Goal: Task Accomplishment & Management: Manage account settings

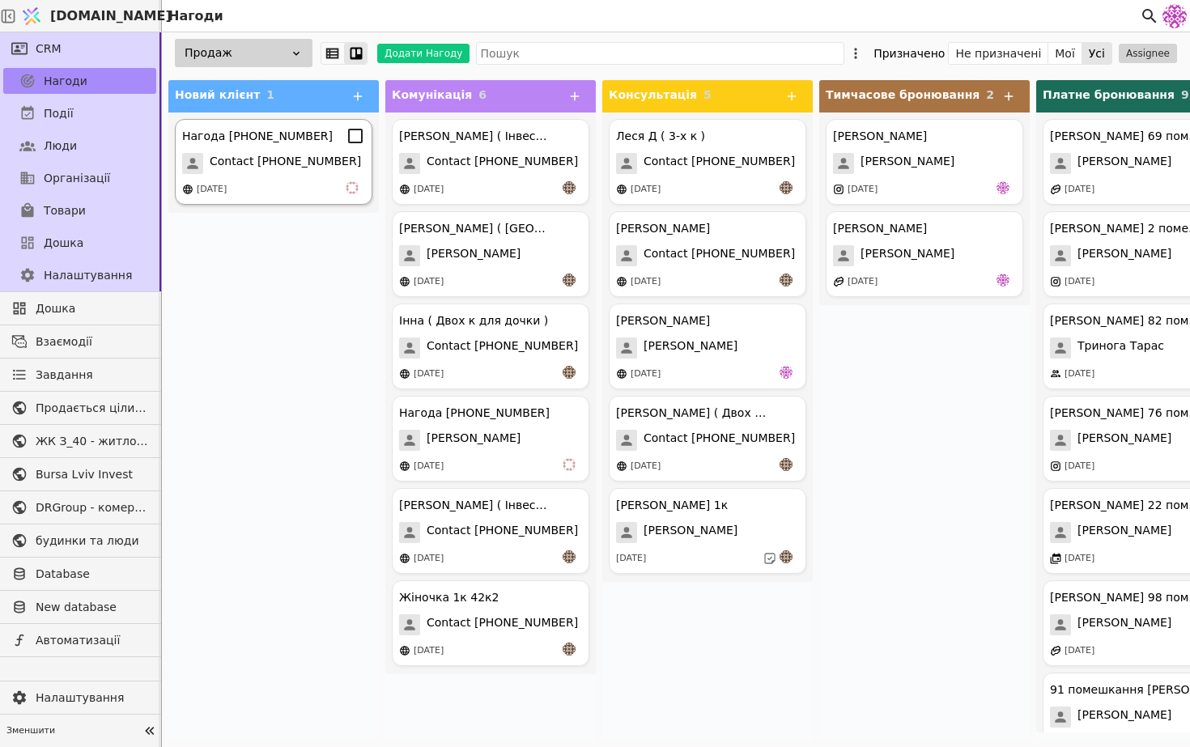
click at [288, 165] on span "Contact [PHONE_NUMBER]" at bounding box center [285, 163] width 151 height 21
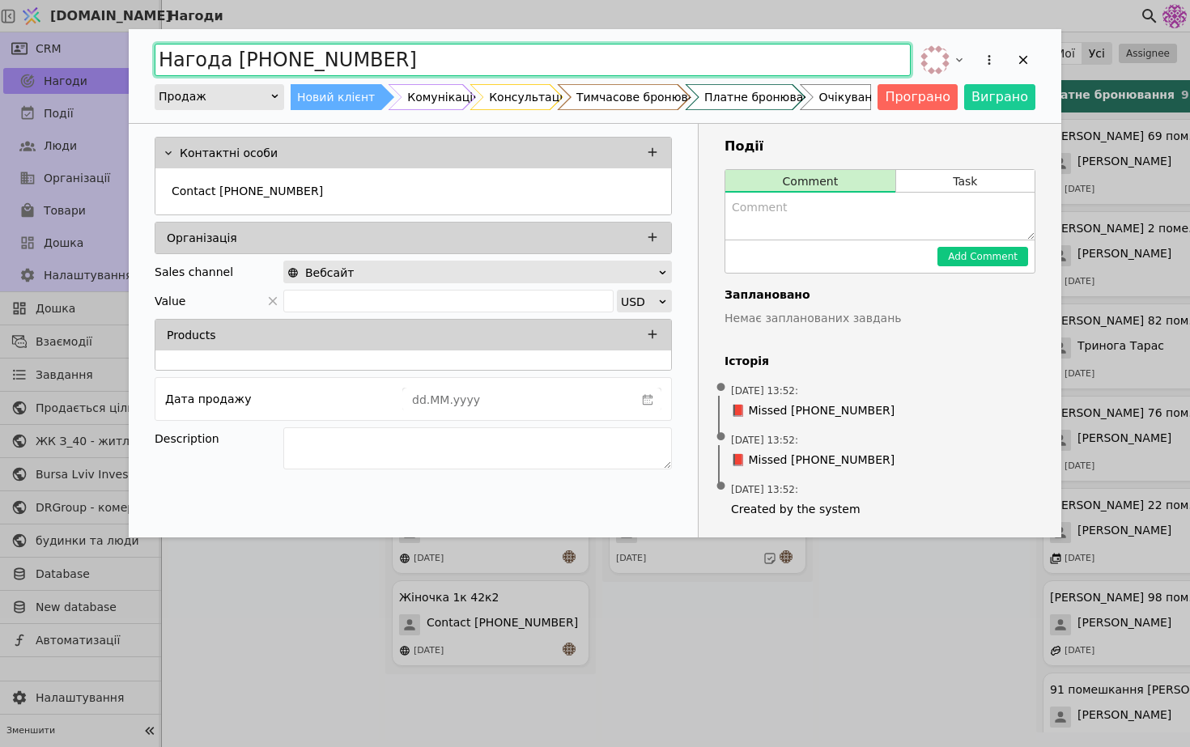
drag, startPoint x: 440, startPoint y: 60, endPoint x: 232, endPoint y: 59, distance: 207.3
click at [232, 59] on input "Нагода [PHONE_NUMBER]" at bounding box center [533, 60] width 756 height 32
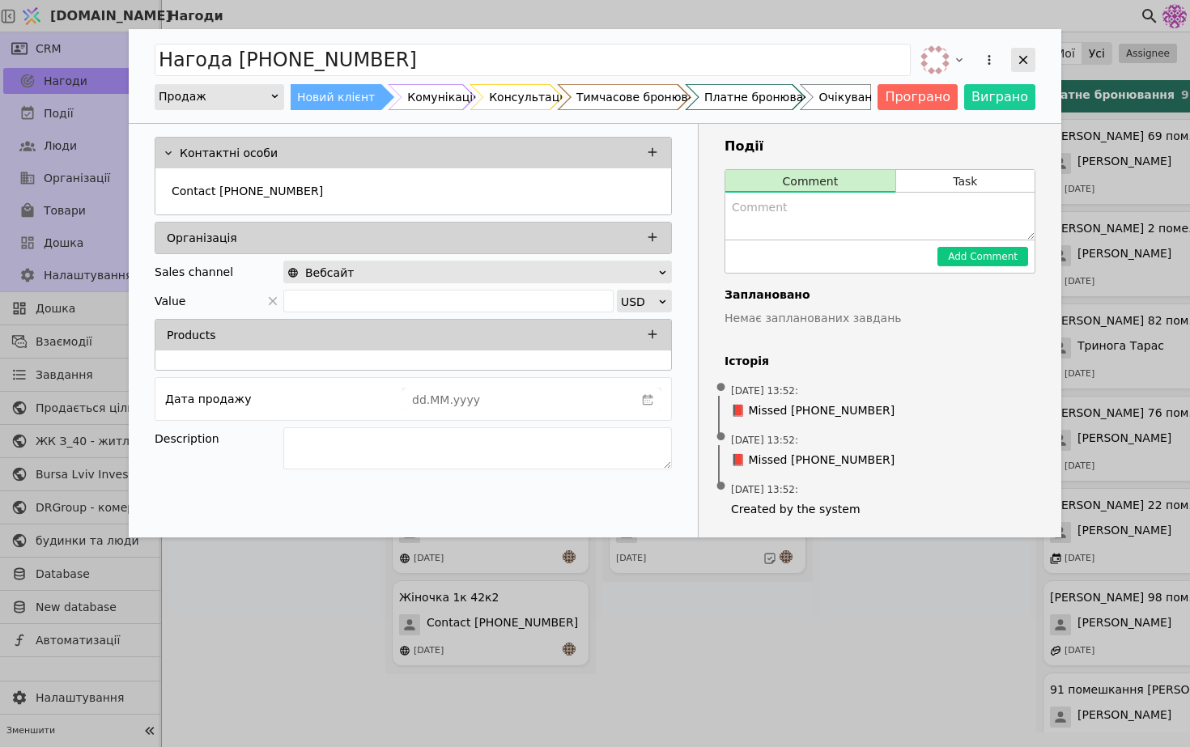
click at [1027, 60] on icon "Add Opportunity" at bounding box center [1023, 60] width 15 height 15
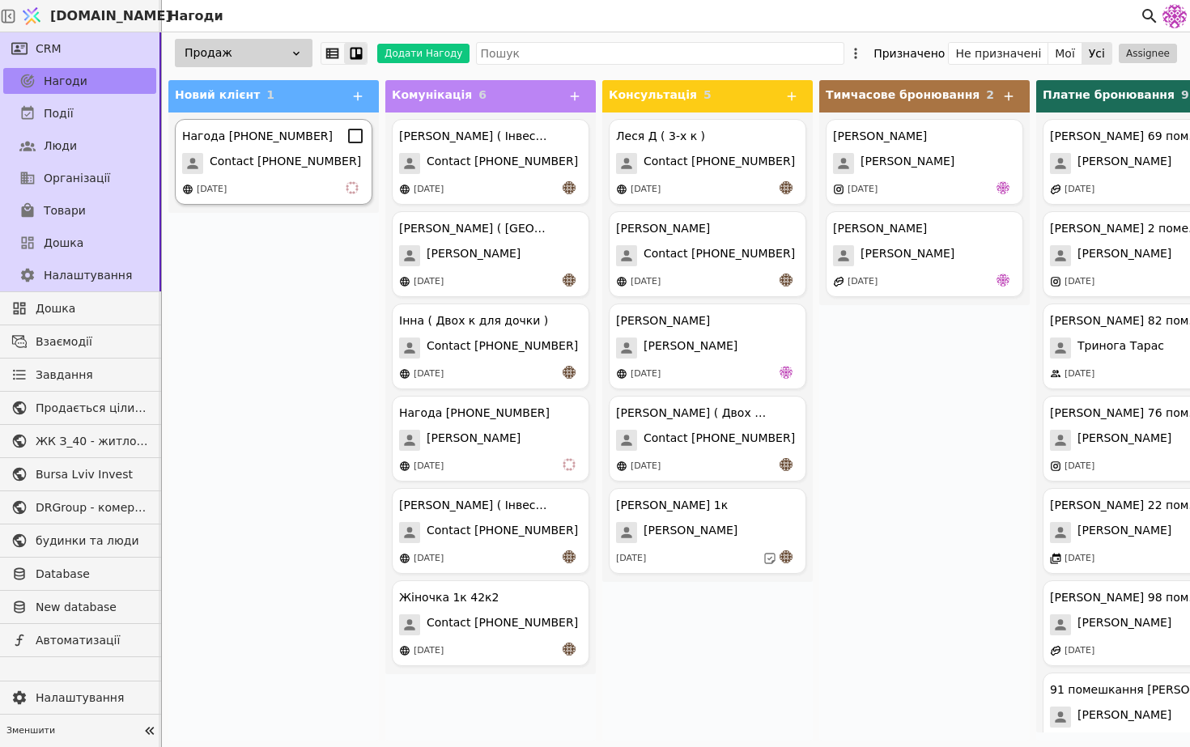
click at [315, 196] on div "[DATE]" at bounding box center [273, 189] width 183 height 16
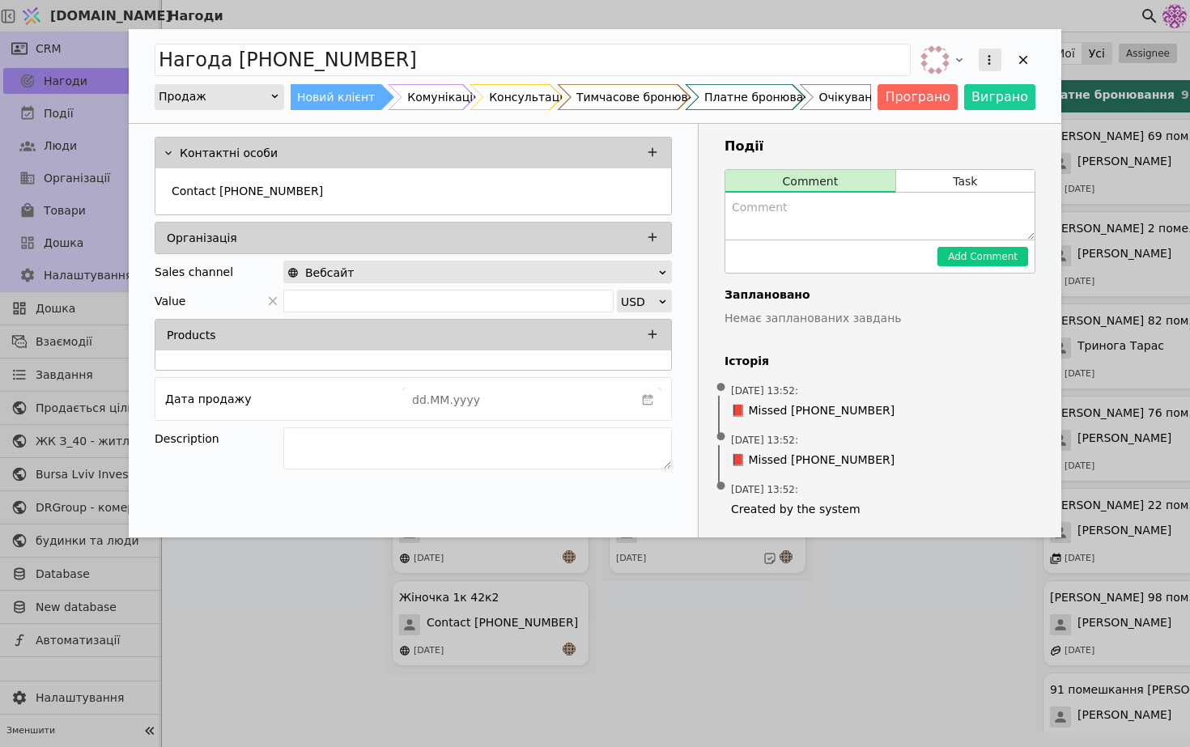
click at [990, 69] on button "Add Opportunity" at bounding box center [990, 60] width 23 height 23
click at [971, 104] on div "Видалити" at bounding box center [904, 112] width 186 height 23
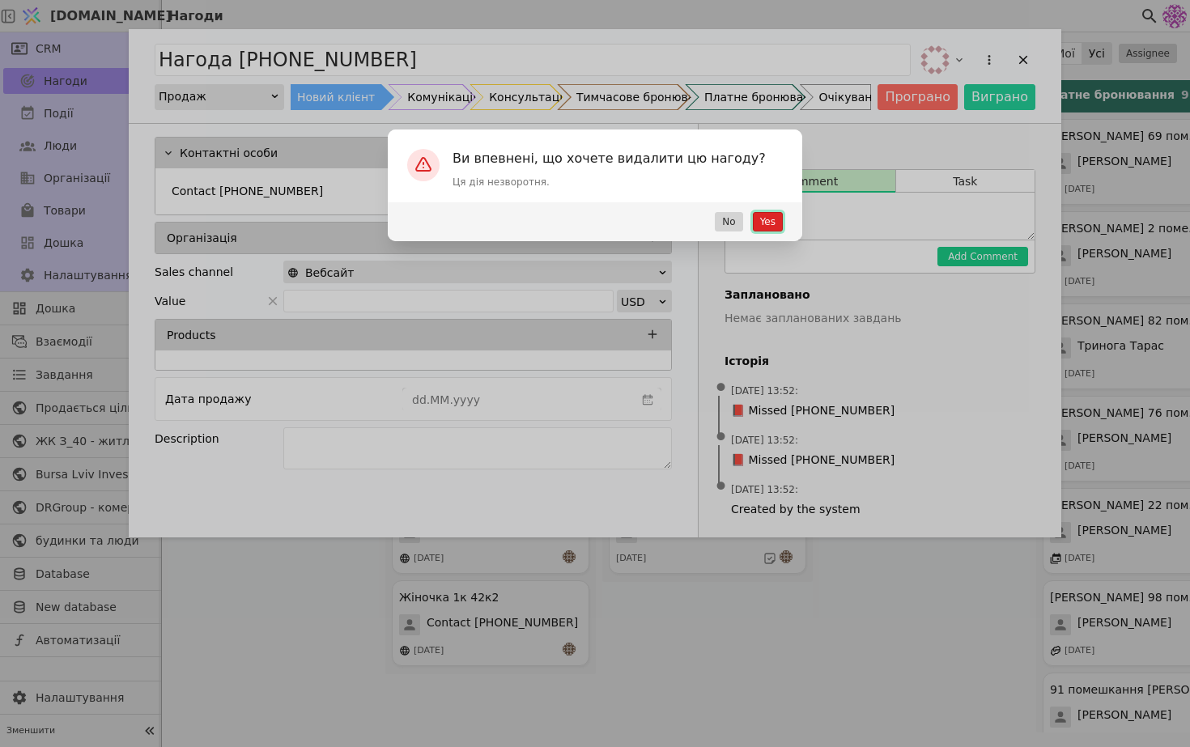
click at [765, 228] on button "Yes" at bounding box center [768, 221] width 30 height 19
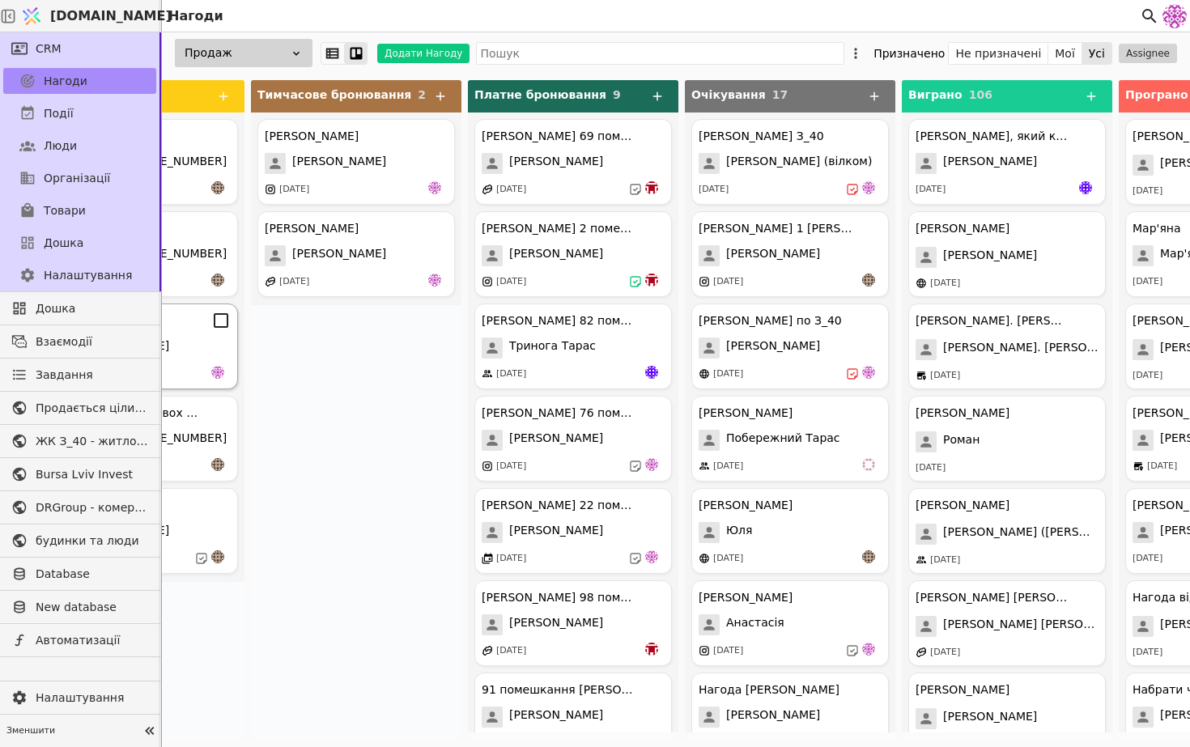
scroll to position [0, 714]
